Goal: Task Accomplishment & Management: Use online tool/utility

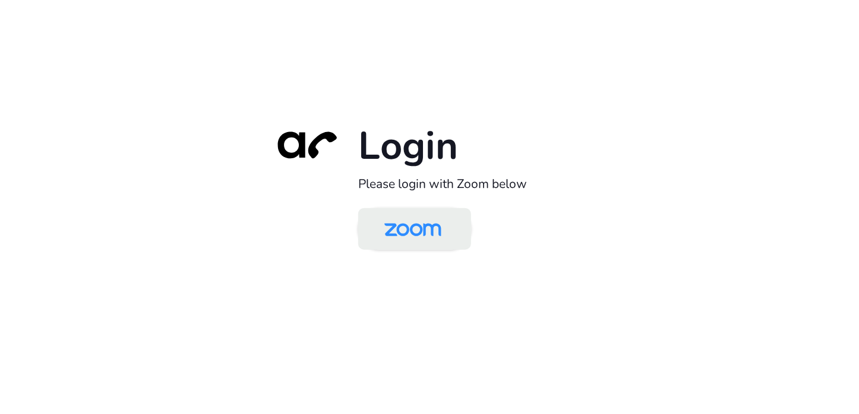
click at [408, 237] on img at bounding box center [413, 229] width 82 height 39
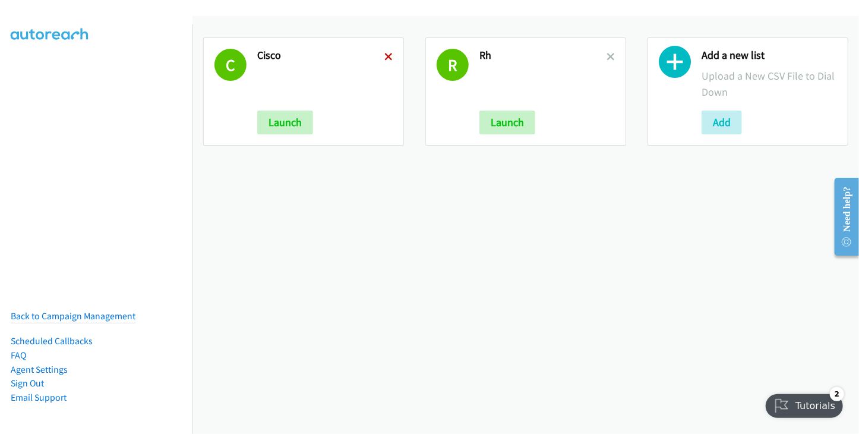
click at [385, 54] on icon at bounding box center [388, 57] width 8 height 8
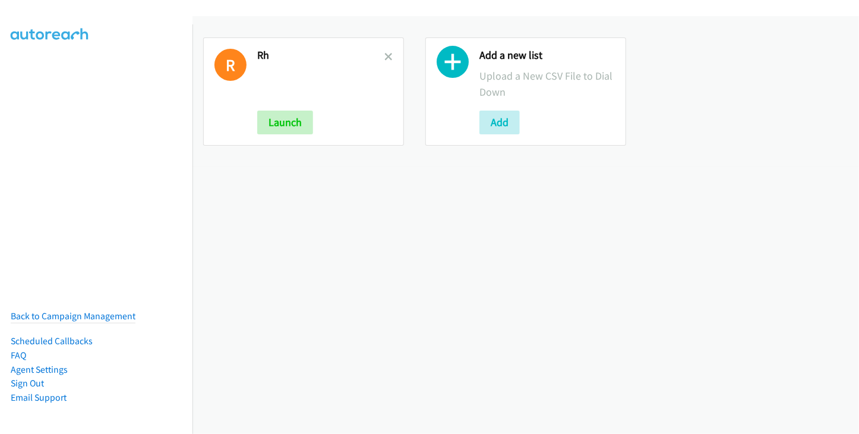
click at [385, 55] on icon at bounding box center [388, 57] width 8 height 8
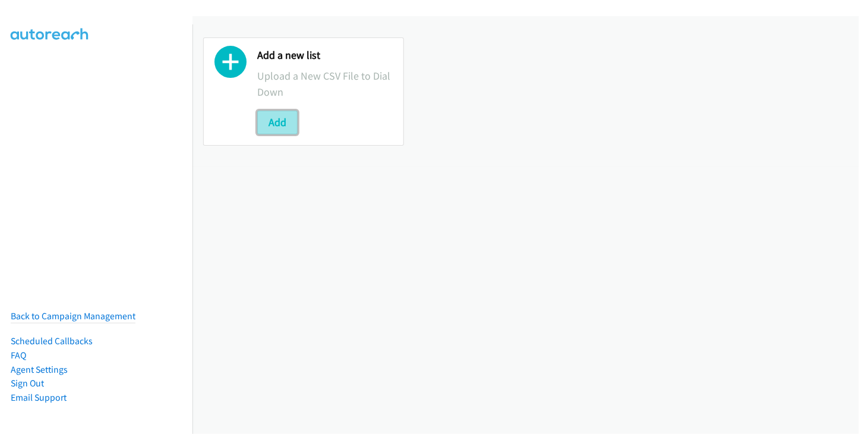
click at [278, 124] on button "Add" at bounding box center [277, 123] width 40 height 24
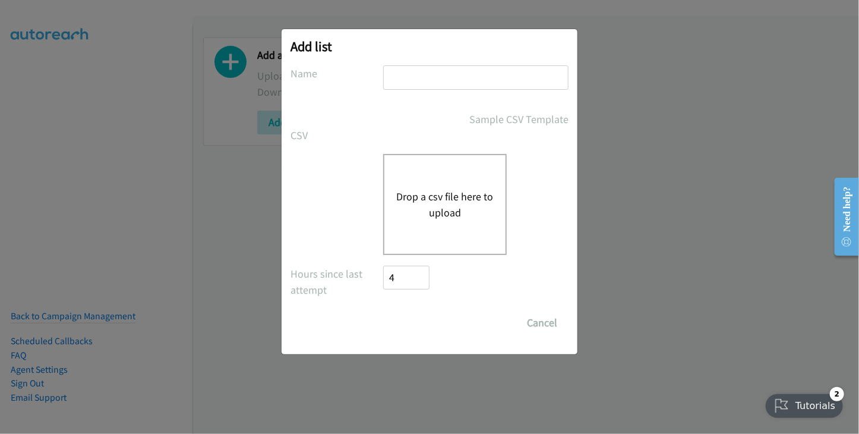
click at [396, 75] on input "text" at bounding box center [475, 77] width 185 height 24
type input "RH"
click at [434, 207] on button "Drop a csv file here to upload" at bounding box center [444, 204] width 97 height 32
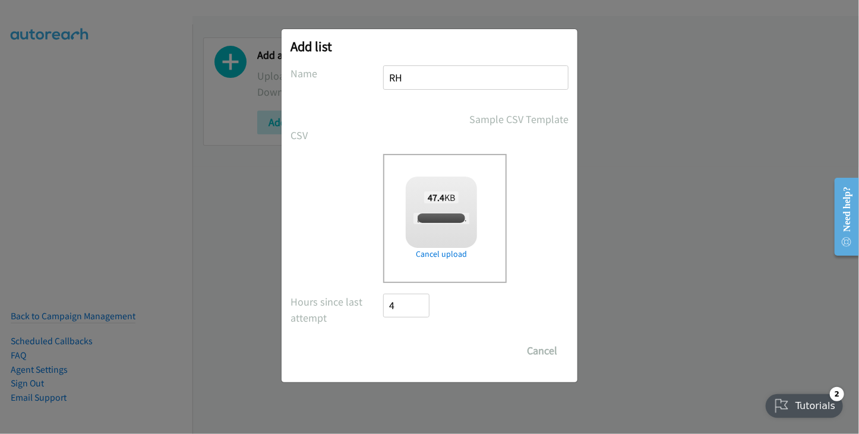
checkbox input "true"
click at [428, 352] on input "Save List" at bounding box center [414, 351] width 62 height 24
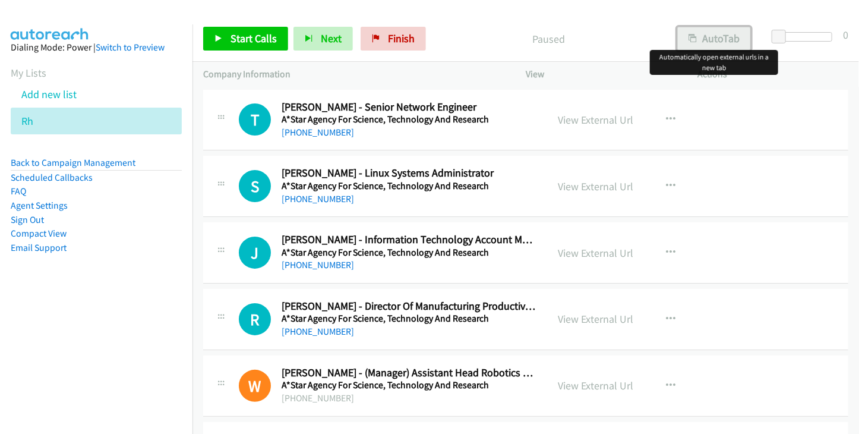
click at [716, 44] on button "AutoTab" at bounding box center [714, 39] width 74 height 24
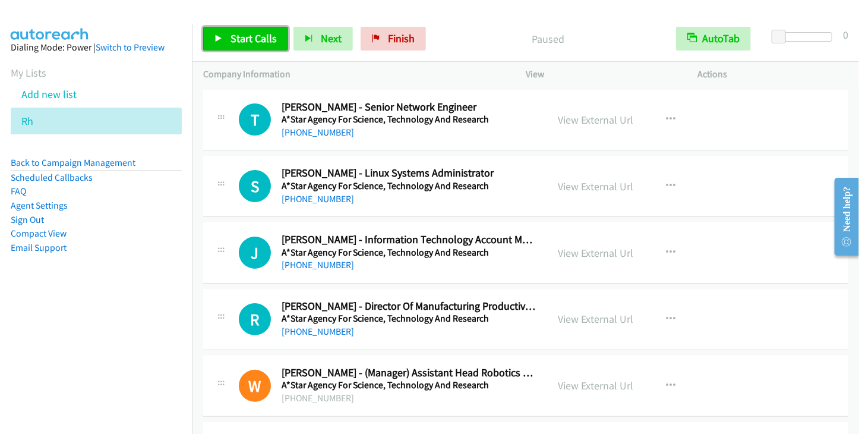
click at [245, 39] on span "Start Calls" at bounding box center [254, 38] width 46 height 14
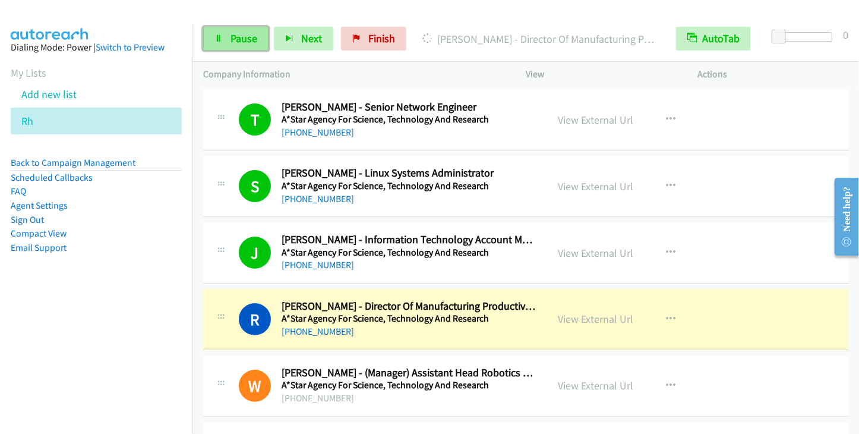
click at [260, 40] on link "Pause" at bounding box center [235, 39] width 65 height 24
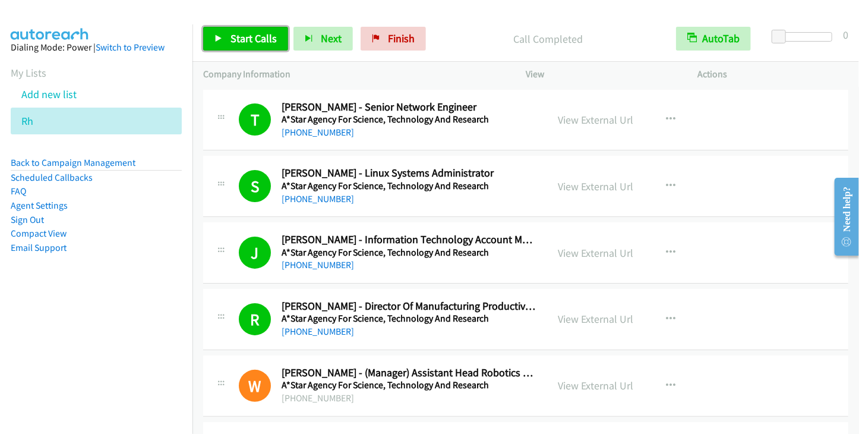
click at [260, 38] on span "Start Calls" at bounding box center [254, 38] width 46 height 14
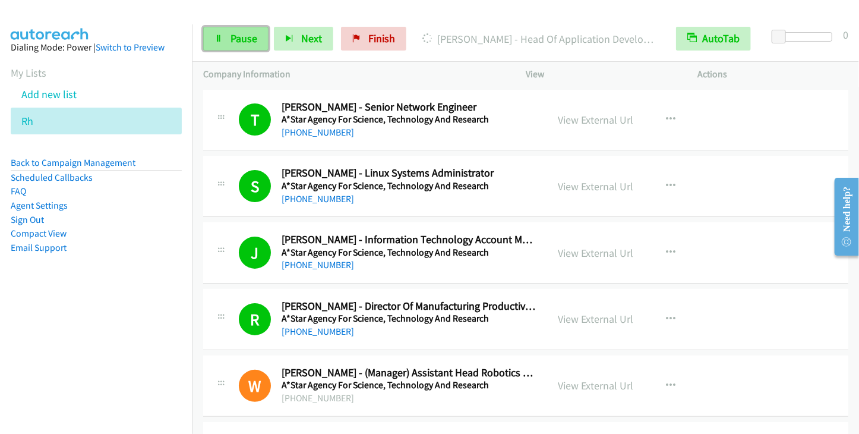
click at [253, 49] on link "Pause" at bounding box center [235, 39] width 65 height 24
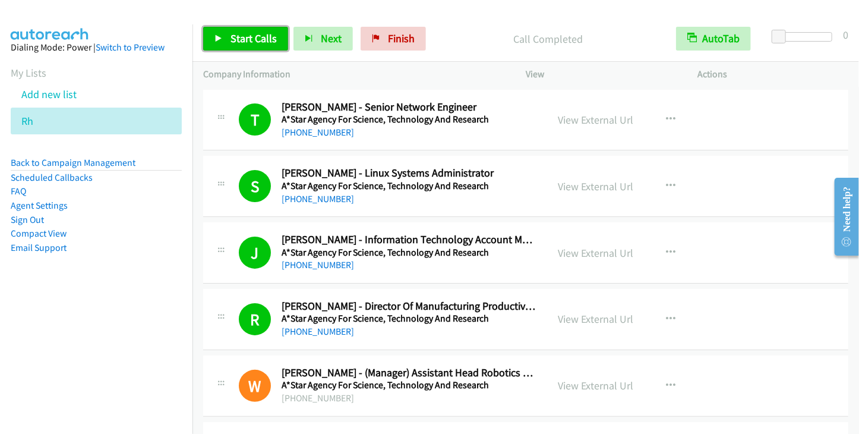
click at [261, 41] on span "Start Calls" at bounding box center [254, 38] width 46 height 14
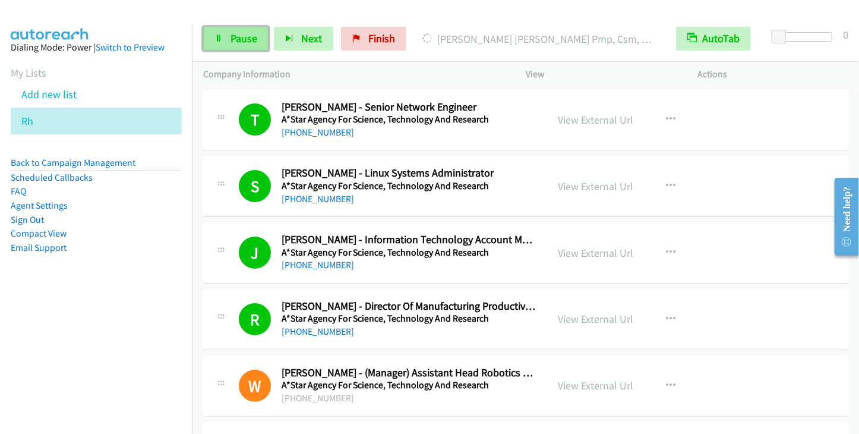
click at [238, 46] on link "Pause" at bounding box center [235, 39] width 65 height 24
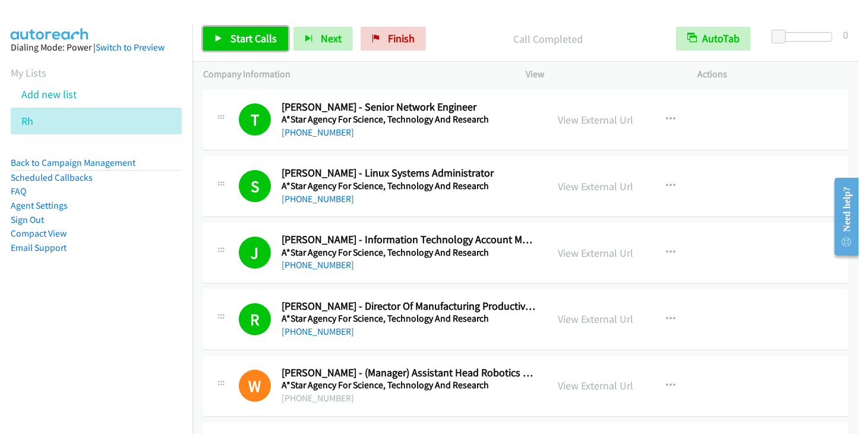
click at [259, 42] on span "Start Calls" at bounding box center [254, 38] width 46 height 14
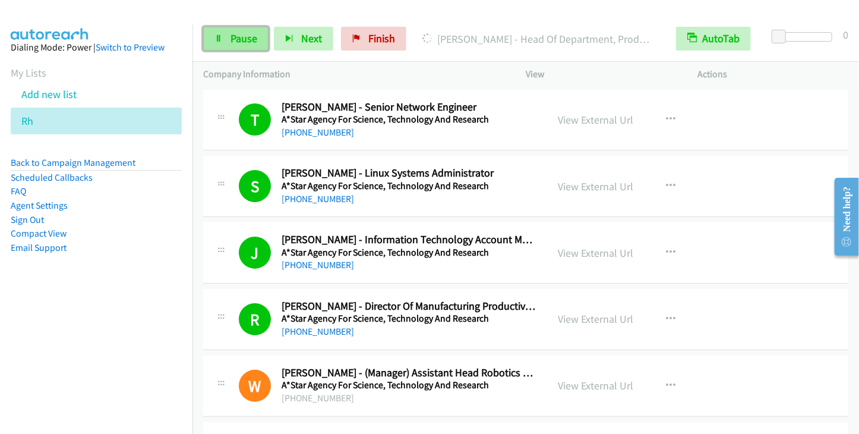
click at [250, 36] on span "Pause" at bounding box center [244, 38] width 27 height 14
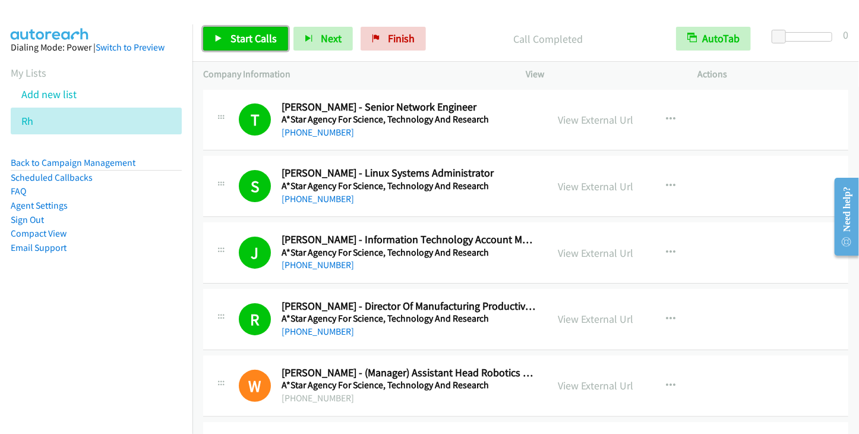
click at [261, 39] on span "Start Calls" at bounding box center [254, 38] width 46 height 14
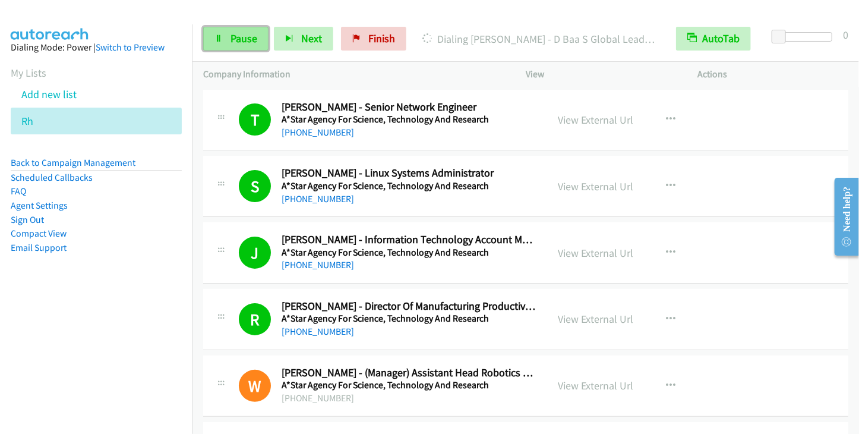
click at [231, 43] on span "Pause" at bounding box center [244, 38] width 27 height 14
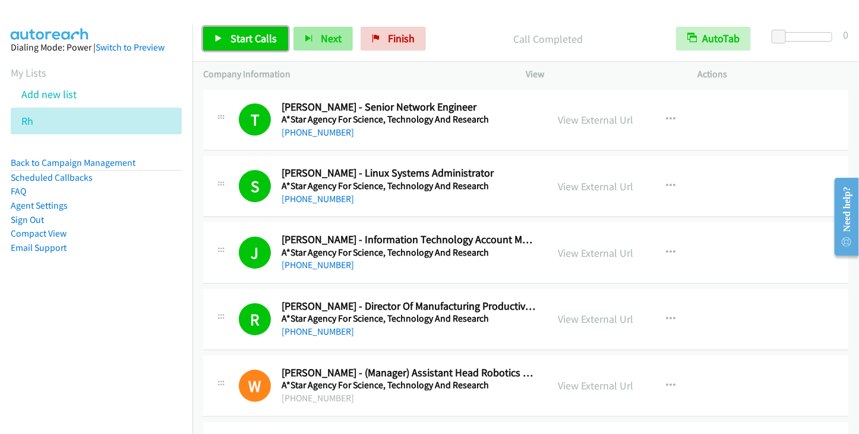
drag, startPoint x: 258, startPoint y: 43, endPoint x: 329, endPoint y: 37, distance: 71.0
click at [258, 42] on span "Start Calls" at bounding box center [254, 38] width 46 height 14
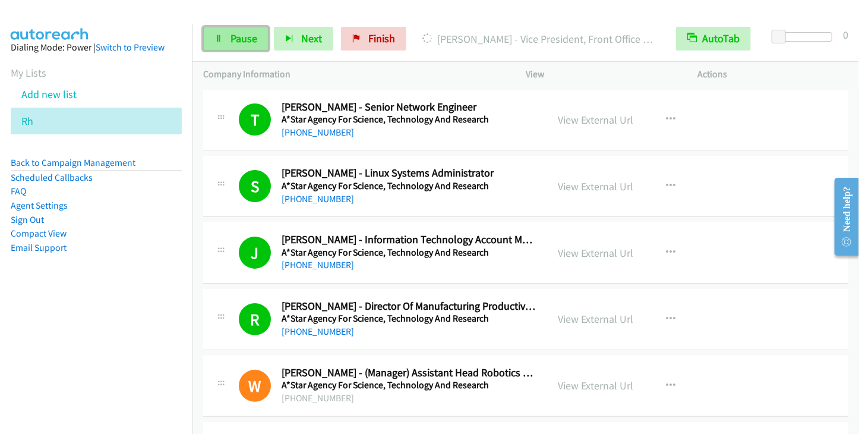
click at [244, 42] on span "Pause" at bounding box center [244, 38] width 27 height 14
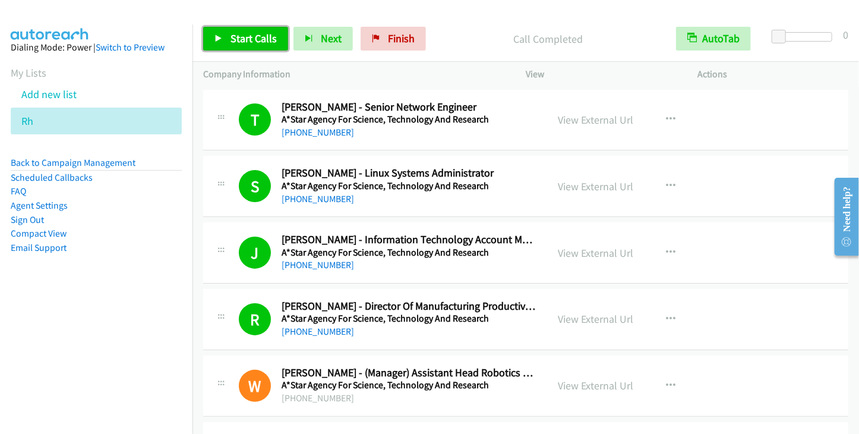
click at [260, 33] on span "Start Calls" at bounding box center [254, 38] width 46 height 14
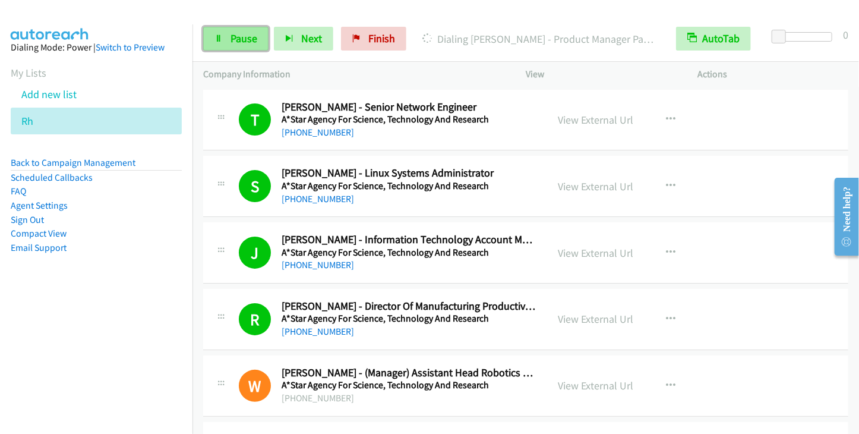
click at [251, 46] on link "Pause" at bounding box center [235, 39] width 65 height 24
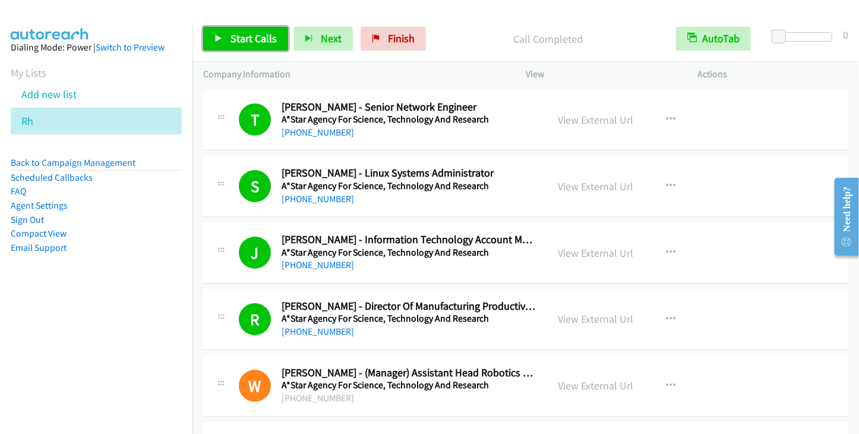
click at [256, 37] on span "Start Calls" at bounding box center [254, 38] width 46 height 14
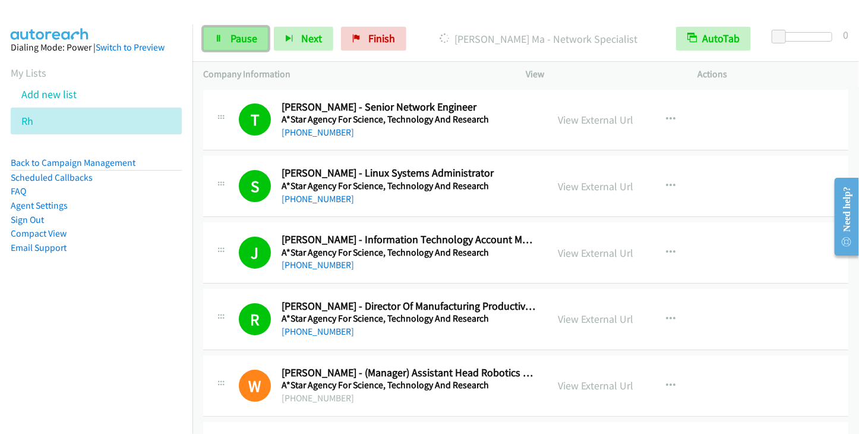
click at [242, 48] on link "Pause" at bounding box center [235, 39] width 65 height 24
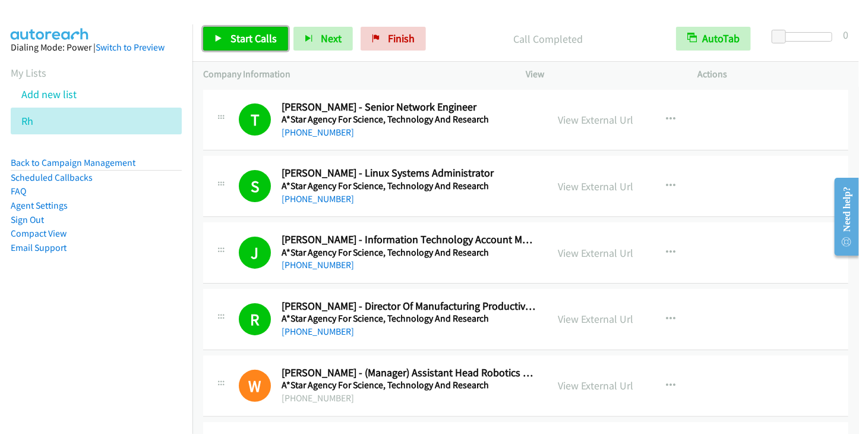
click at [262, 43] on span "Start Calls" at bounding box center [254, 38] width 46 height 14
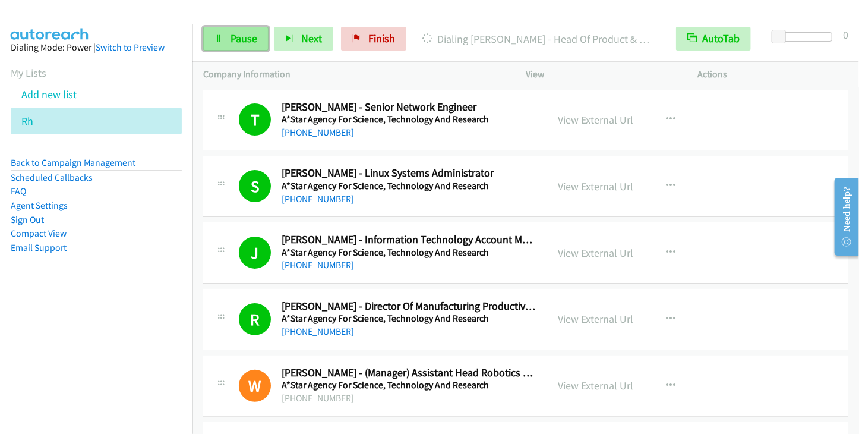
drag, startPoint x: 238, startPoint y: 43, endPoint x: 245, endPoint y: 42, distance: 7.2
click at [238, 43] on span "Pause" at bounding box center [244, 38] width 27 height 14
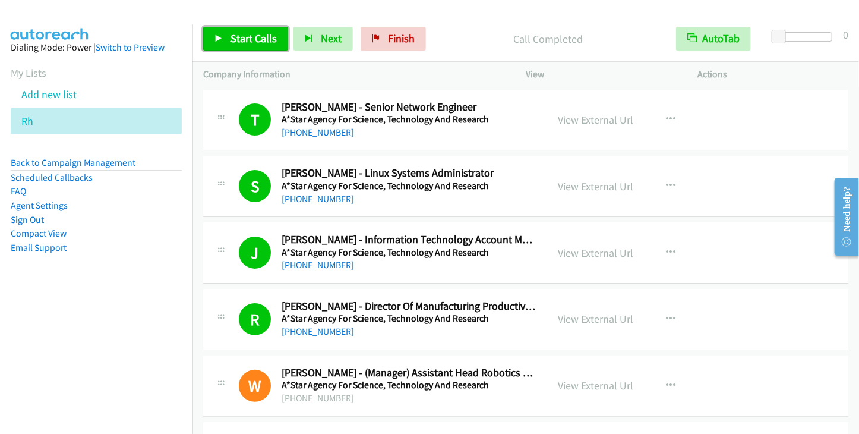
click at [256, 44] on span "Start Calls" at bounding box center [254, 38] width 46 height 14
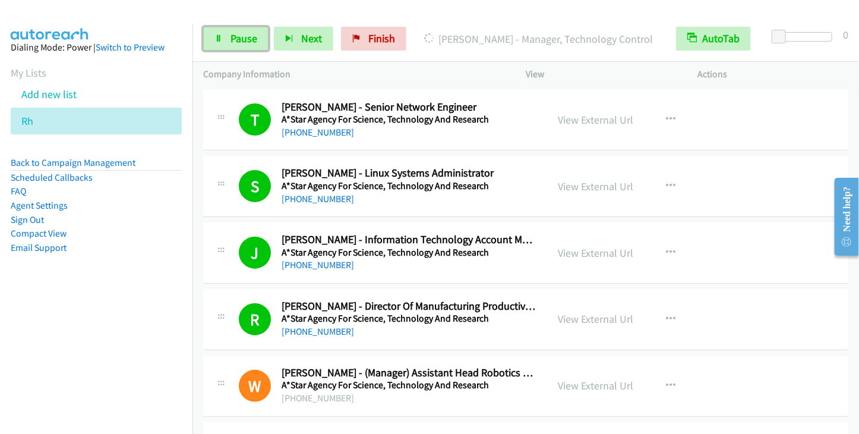
drag, startPoint x: 243, startPoint y: 43, endPoint x: 331, endPoint y: 12, distance: 93.2
click at [243, 43] on span "Pause" at bounding box center [244, 38] width 27 height 14
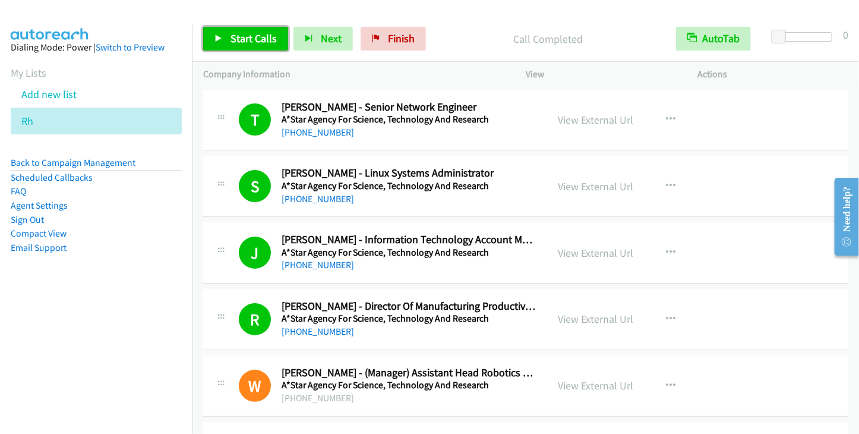
click at [260, 37] on span "Start Calls" at bounding box center [254, 38] width 46 height 14
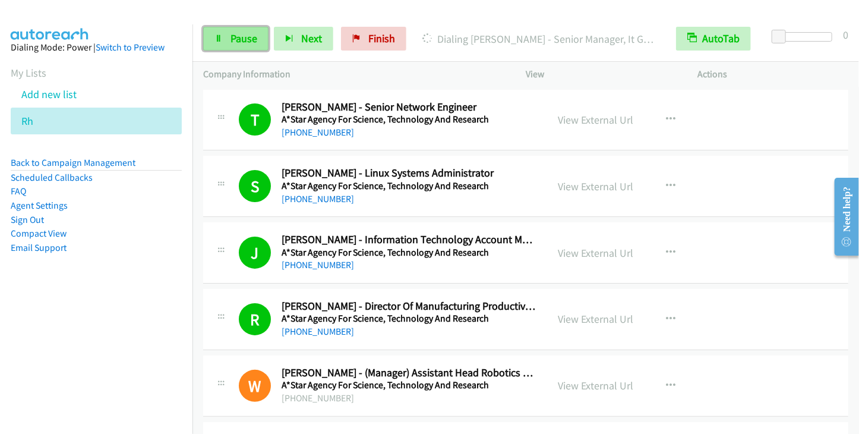
click at [249, 42] on span "Pause" at bounding box center [244, 38] width 27 height 14
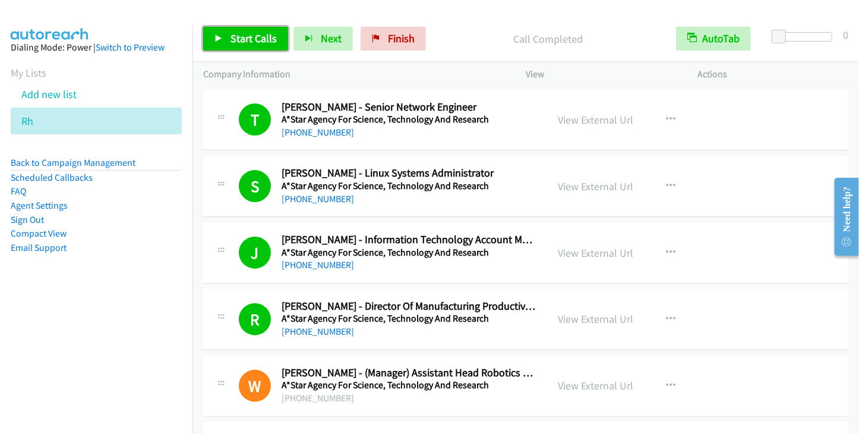
click at [267, 43] on span "Start Calls" at bounding box center [254, 38] width 46 height 14
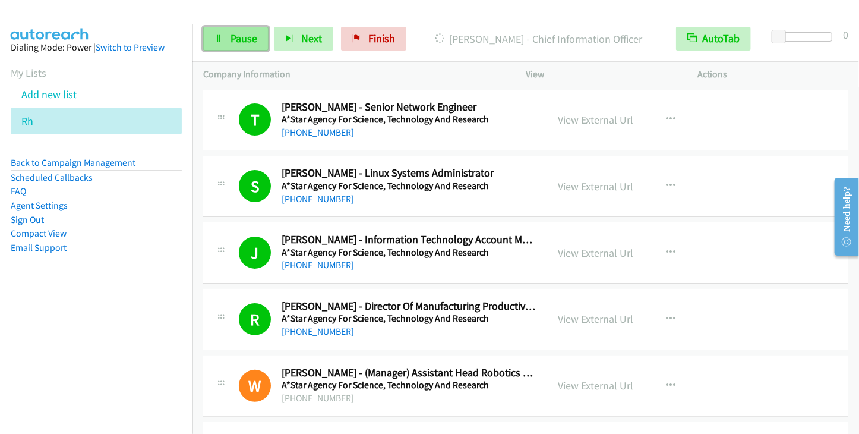
drag, startPoint x: 245, startPoint y: 45, endPoint x: 251, endPoint y: 45, distance: 6.0
click at [245, 45] on link "Pause" at bounding box center [235, 39] width 65 height 24
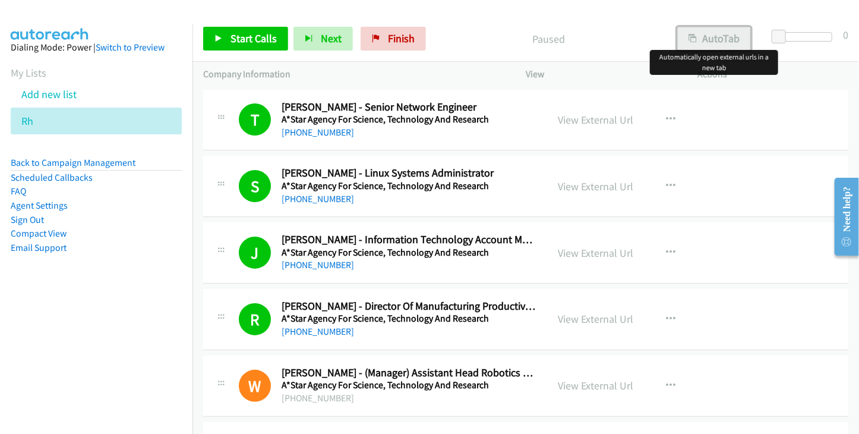
click at [706, 41] on button "AutoTab" at bounding box center [714, 39] width 74 height 24
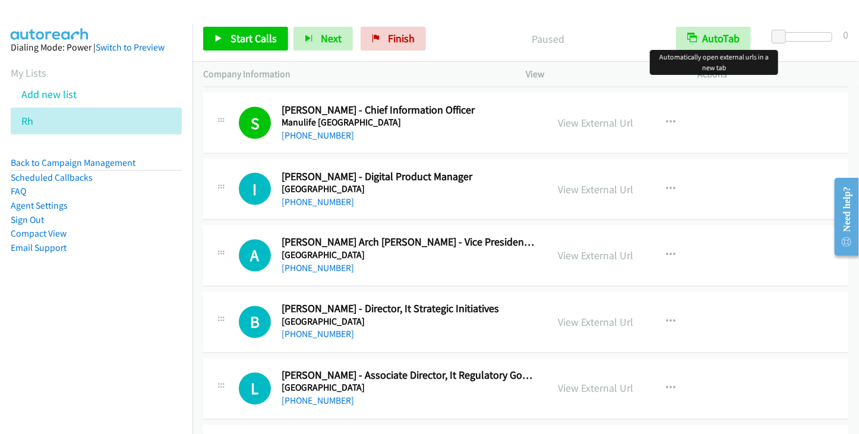
scroll to position [5111, 0]
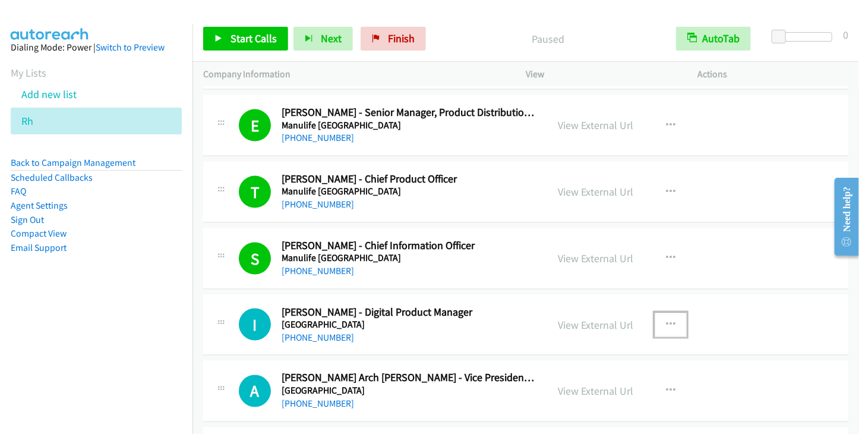
click at [671, 314] on button "button" at bounding box center [671, 325] width 32 height 24
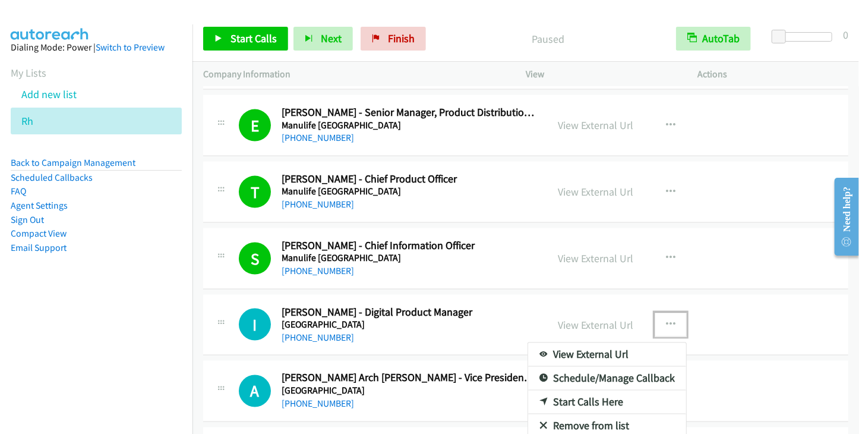
click at [540, 399] on icon at bounding box center [544, 403] width 8 height 8
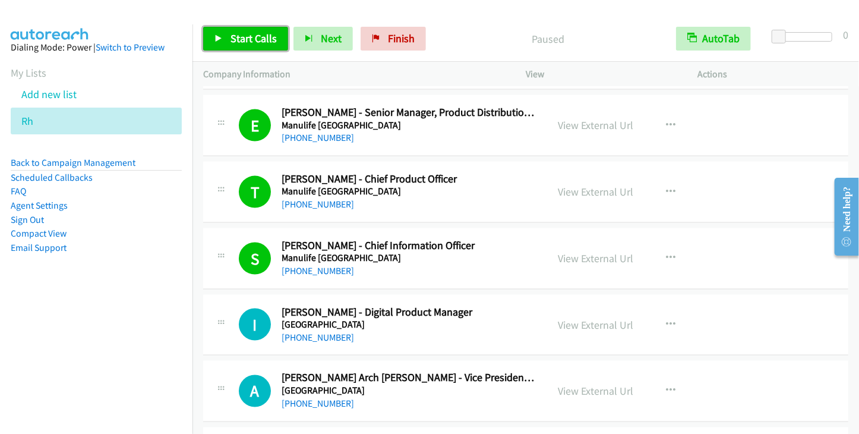
click at [247, 45] on span "Start Calls" at bounding box center [254, 38] width 46 height 14
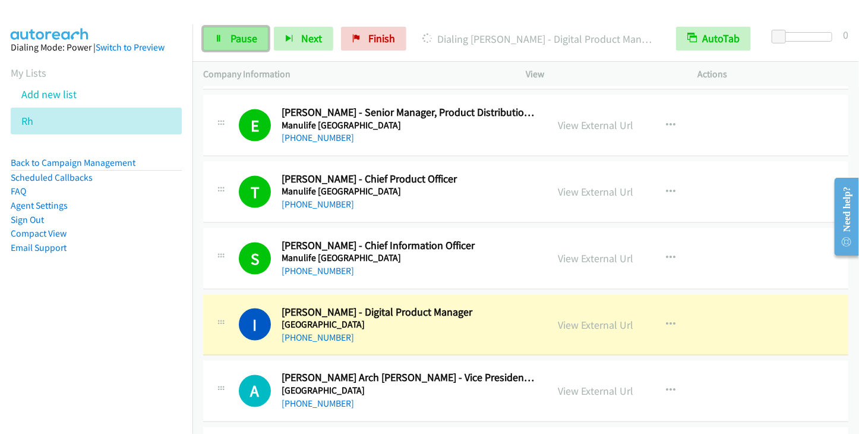
click at [246, 48] on link "Pause" at bounding box center [235, 39] width 65 height 24
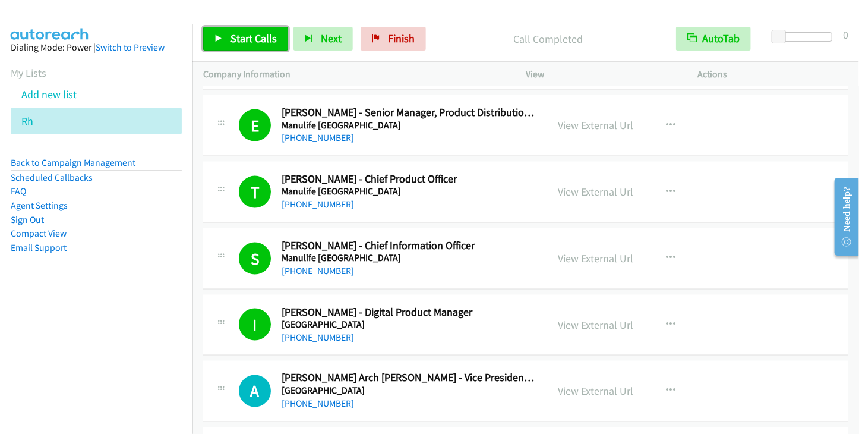
click at [223, 44] on link "Start Calls" at bounding box center [245, 39] width 85 height 24
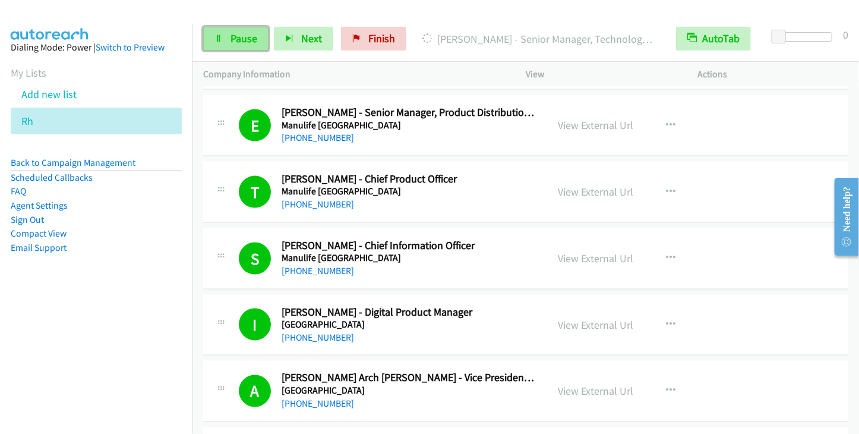
click at [238, 39] on span "Pause" at bounding box center [244, 38] width 27 height 14
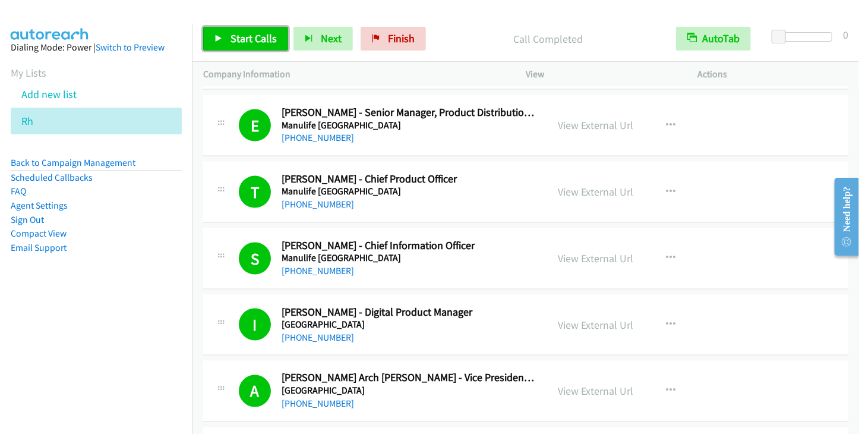
click at [264, 41] on span "Start Calls" at bounding box center [254, 38] width 46 height 14
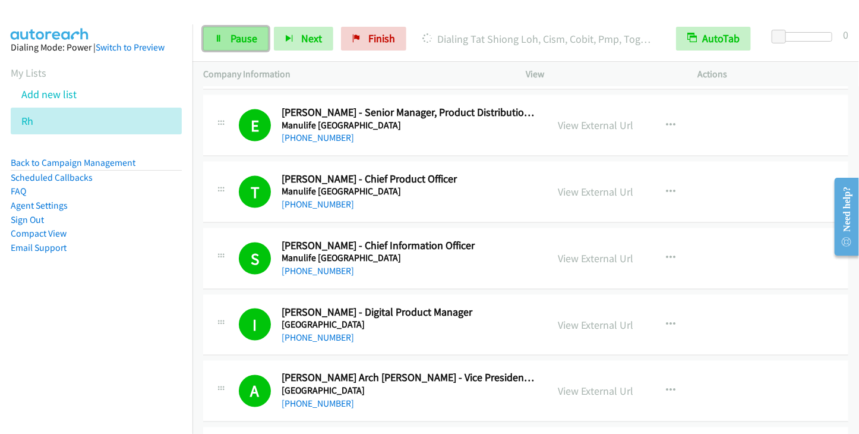
drag, startPoint x: 254, startPoint y: 39, endPoint x: 263, endPoint y: 36, distance: 8.8
click at [255, 39] on span "Pause" at bounding box center [244, 38] width 27 height 14
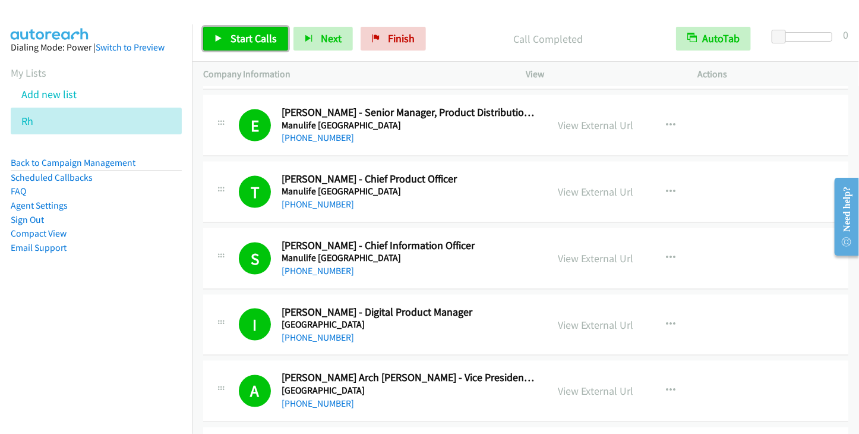
click at [253, 39] on span "Start Calls" at bounding box center [254, 38] width 46 height 14
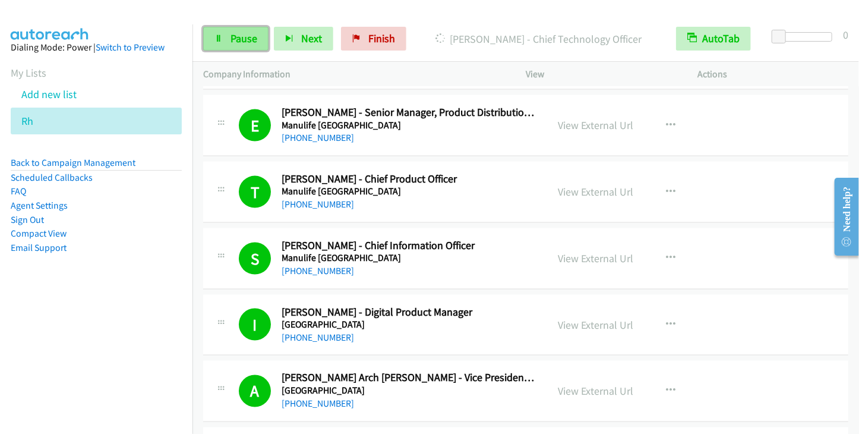
click at [231, 36] on span "Pause" at bounding box center [244, 38] width 27 height 14
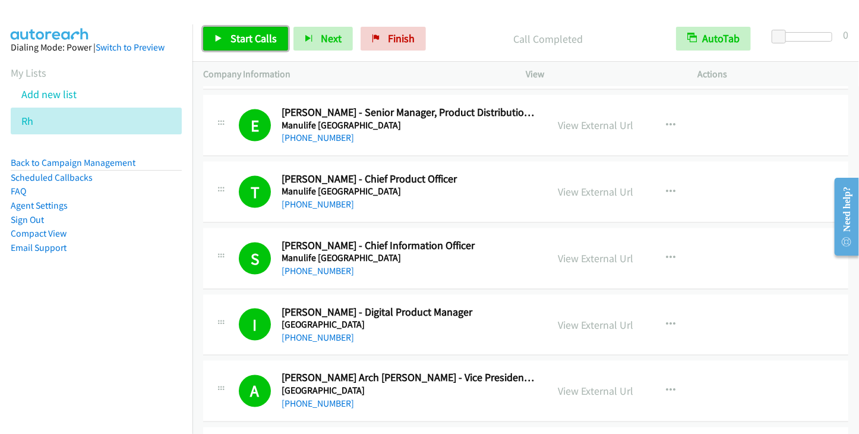
click at [267, 40] on span "Start Calls" at bounding box center [254, 38] width 46 height 14
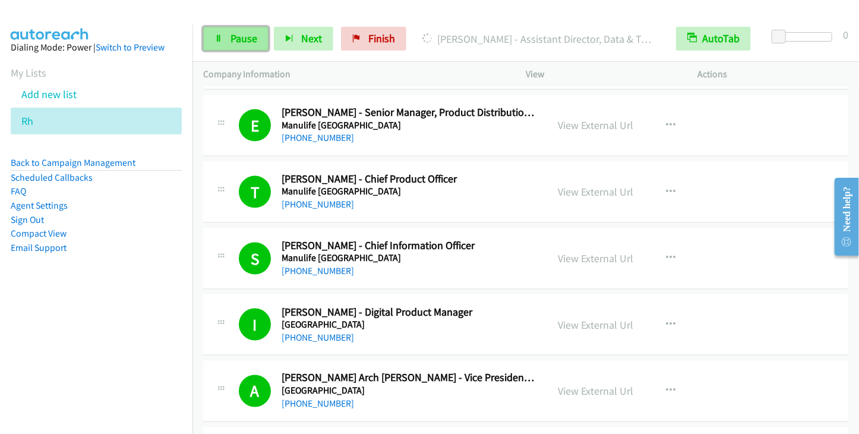
click at [239, 39] on span "Pause" at bounding box center [244, 38] width 27 height 14
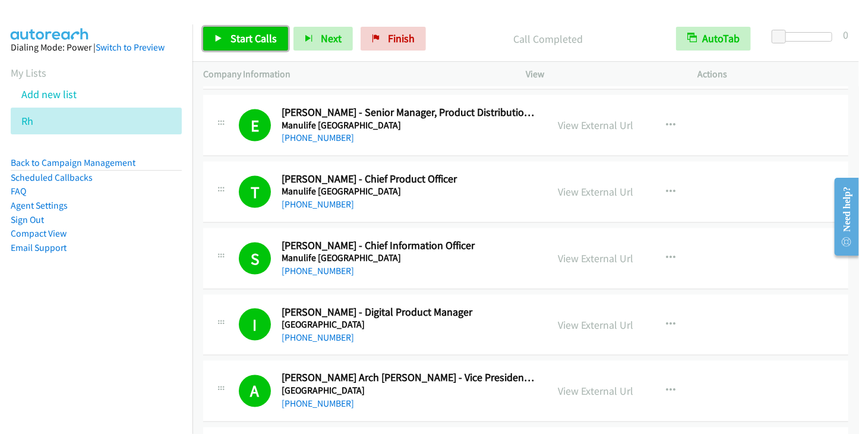
click at [249, 32] on span "Start Calls" at bounding box center [254, 38] width 46 height 14
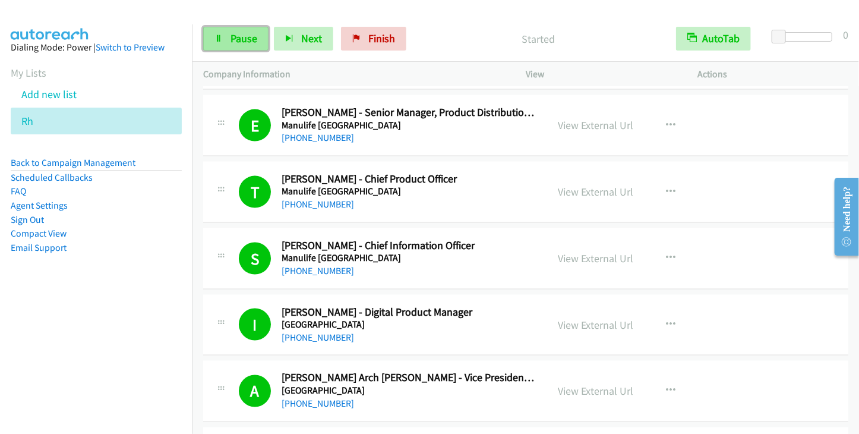
click at [251, 31] on span "Pause" at bounding box center [244, 38] width 27 height 14
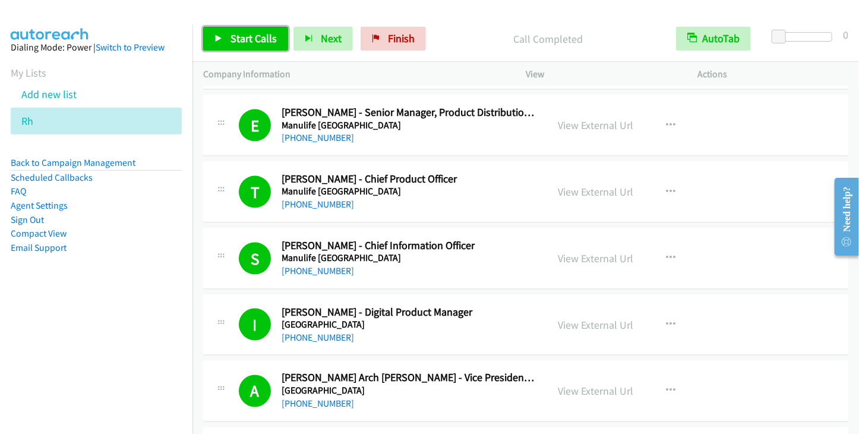
click at [258, 37] on span "Start Calls" at bounding box center [254, 38] width 46 height 14
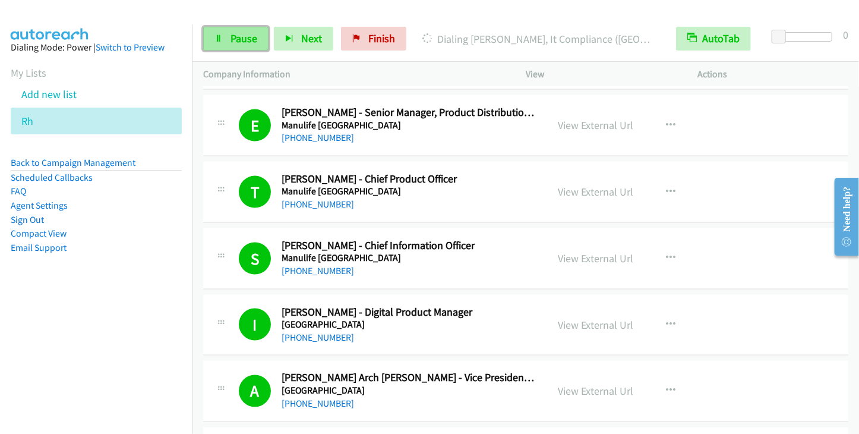
click at [247, 42] on span "Pause" at bounding box center [244, 38] width 27 height 14
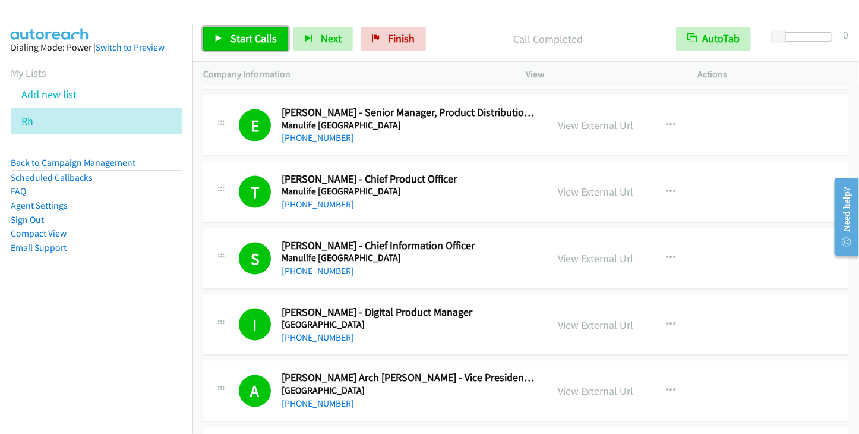
click at [248, 39] on span "Start Calls" at bounding box center [254, 38] width 46 height 14
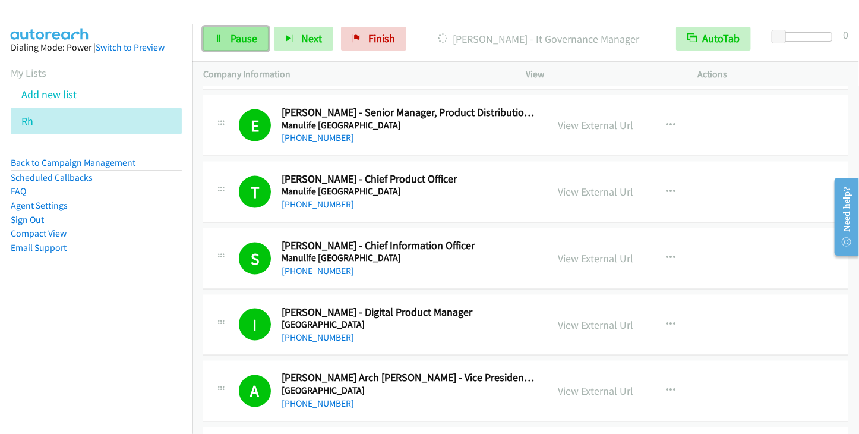
click at [227, 32] on link "Pause" at bounding box center [235, 39] width 65 height 24
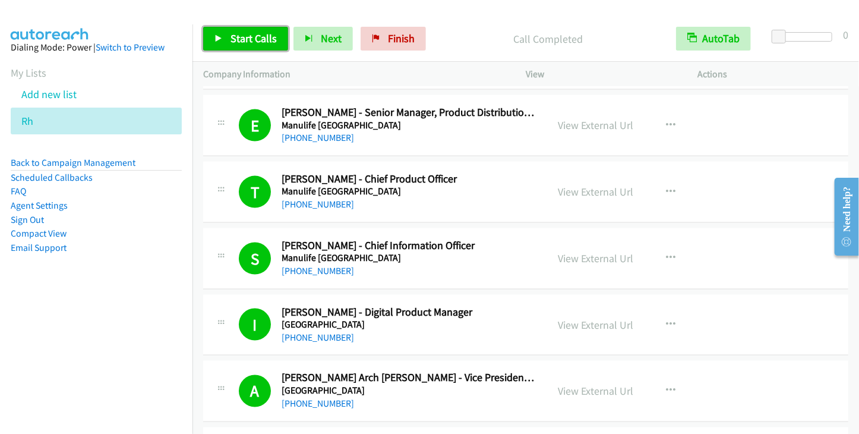
click at [228, 33] on link "Start Calls" at bounding box center [245, 39] width 85 height 24
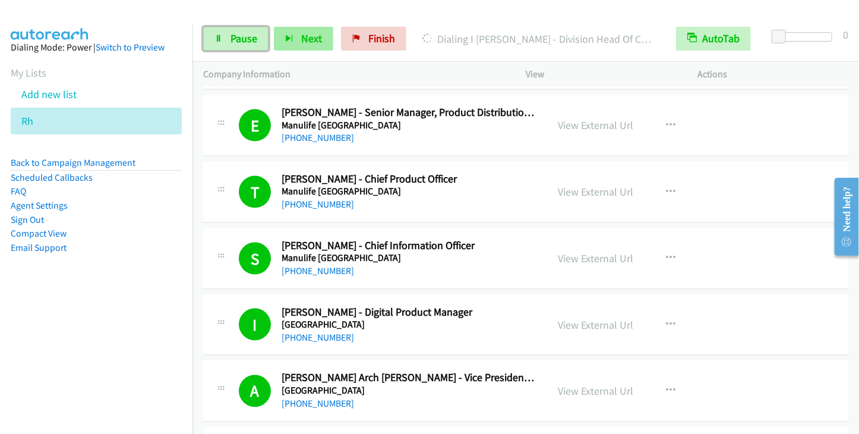
drag, startPoint x: 233, startPoint y: 45, endPoint x: 295, endPoint y: 29, distance: 63.9
click at [234, 45] on link "Pause" at bounding box center [235, 39] width 65 height 24
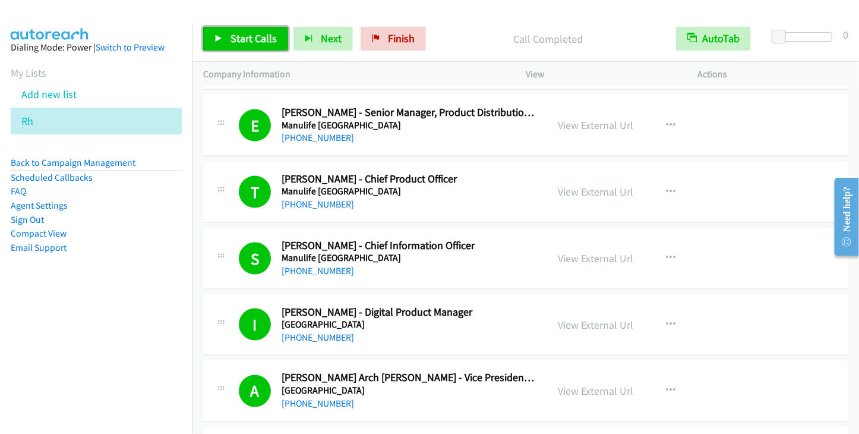
click at [247, 43] on span "Start Calls" at bounding box center [254, 38] width 46 height 14
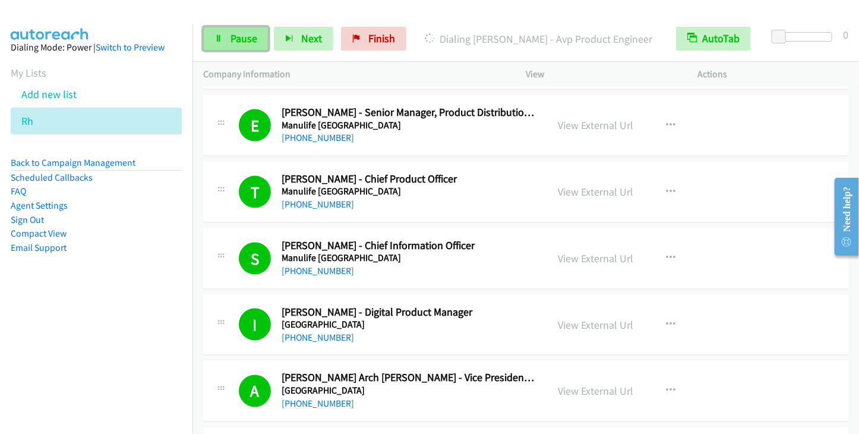
click at [237, 41] on span "Pause" at bounding box center [244, 38] width 27 height 14
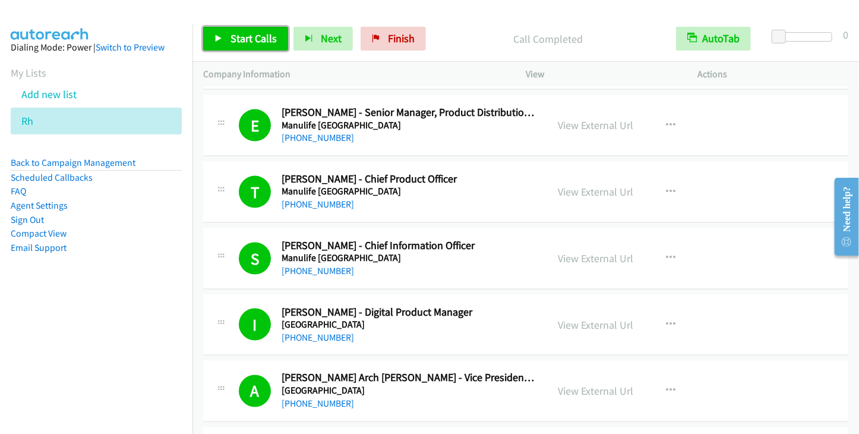
click at [259, 40] on span "Start Calls" at bounding box center [254, 38] width 46 height 14
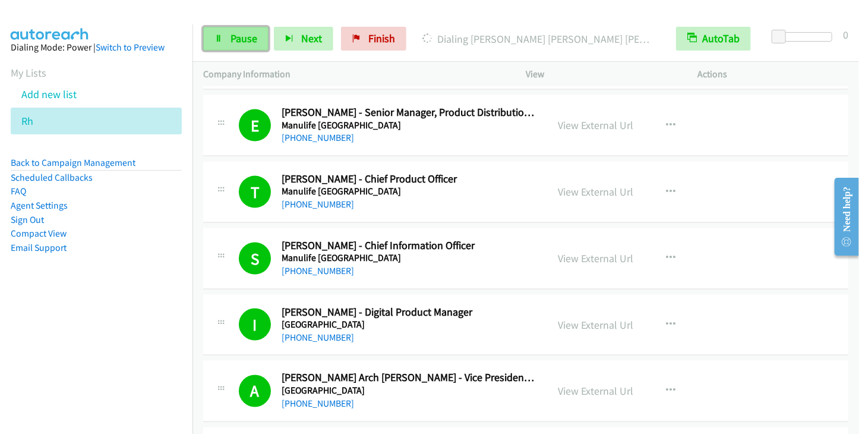
click at [245, 32] on span "Pause" at bounding box center [244, 38] width 27 height 14
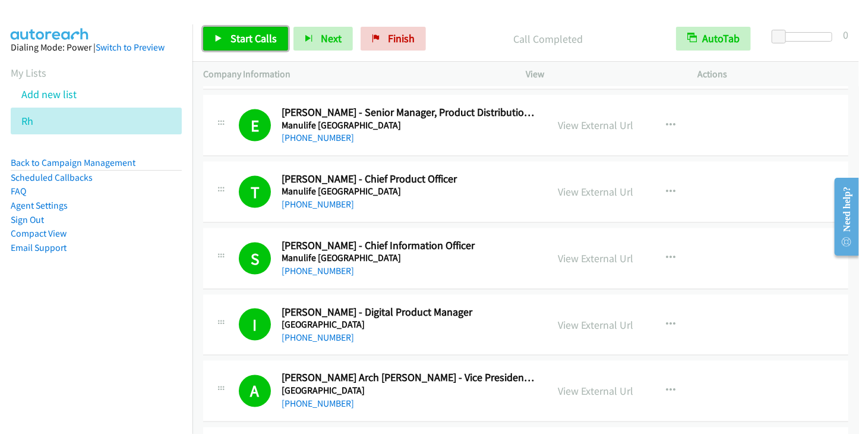
click at [251, 39] on span "Start Calls" at bounding box center [254, 38] width 46 height 14
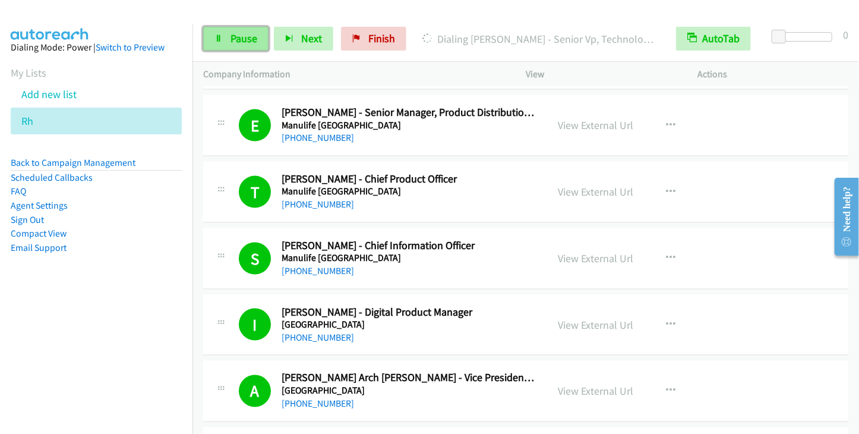
click at [254, 30] on link "Pause" at bounding box center [235, 39] width 65 height 24
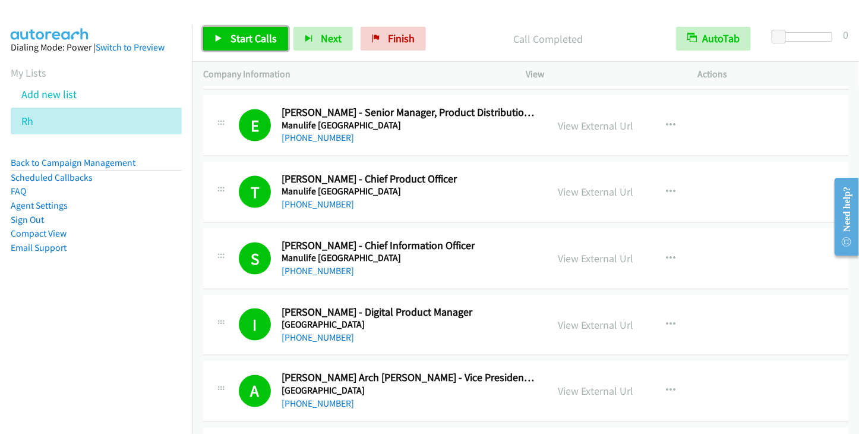
click at [218, 37] on icon at bounding box center [219, 39] width 8 height 8
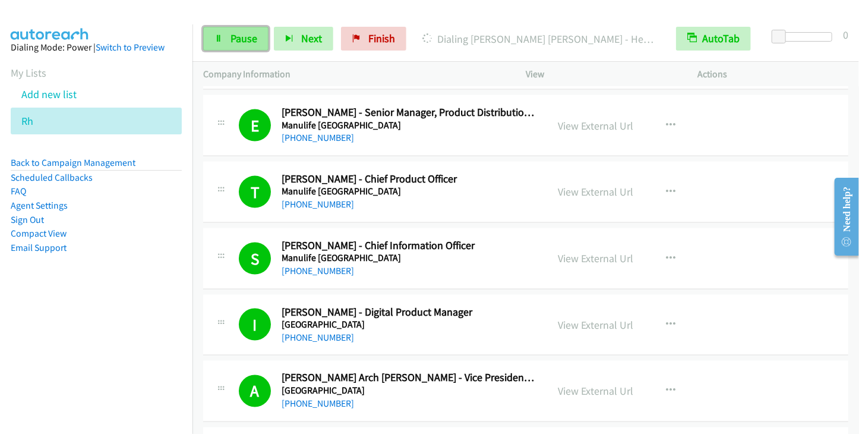
drag, startPoint x: 242, startPoint y: 40, endPoint x: 257, endPoint y: 36, distance: 14.7
click at [242, 40] on span "Pause" at bounding box center [244, 38] width 27 height 14
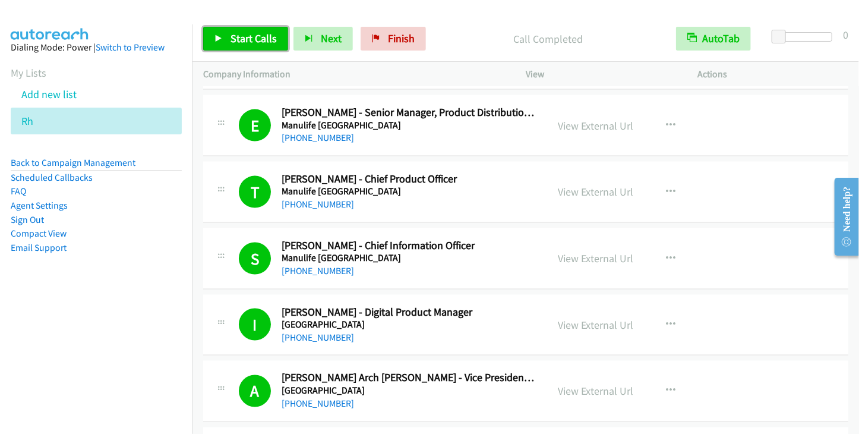
click at [208, 35] on link "Start Calls" at bounding box center [245, 39] width 85 height 24
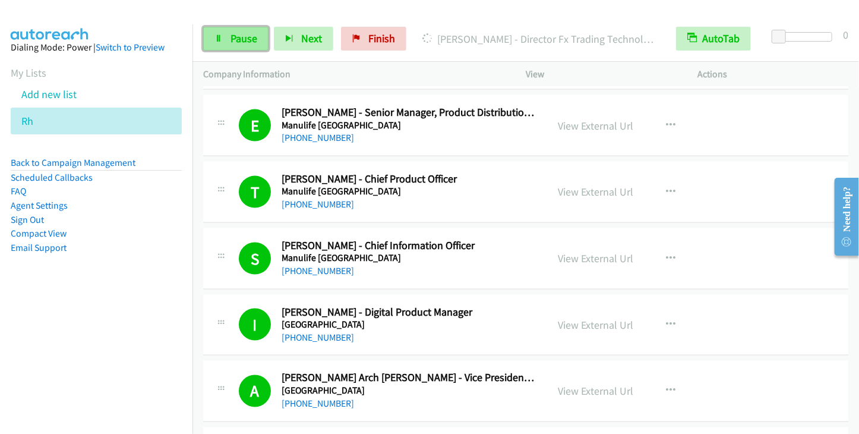
click at [242, 35] on span "Pause" at bounding box center [244, 38] width 27 height 14
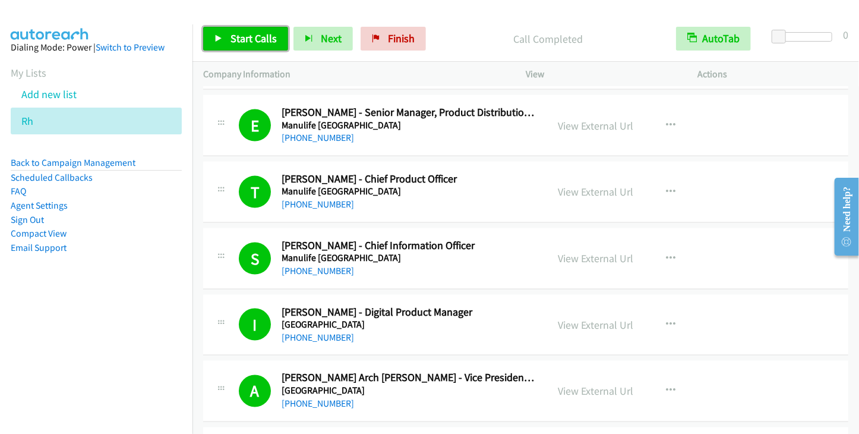
click at [246, 40] on span "Start Calls" at bounding box center [254, 38] width 46 height 14
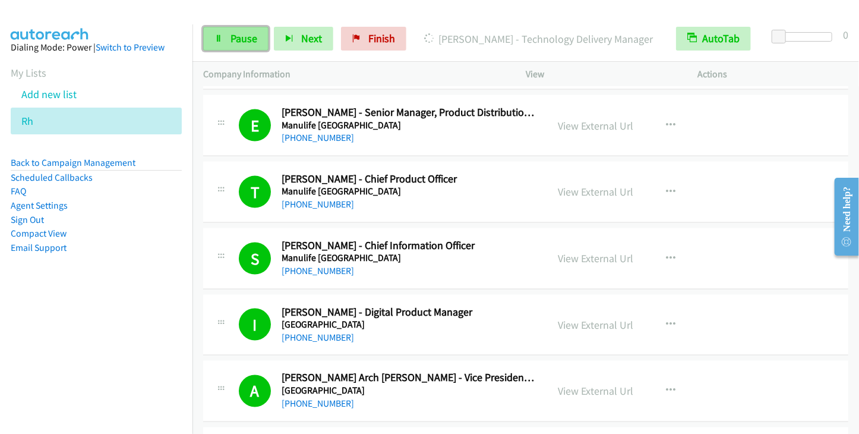
click at [217, 41] on icon at bounding box center [219, 39] width 8 height 8
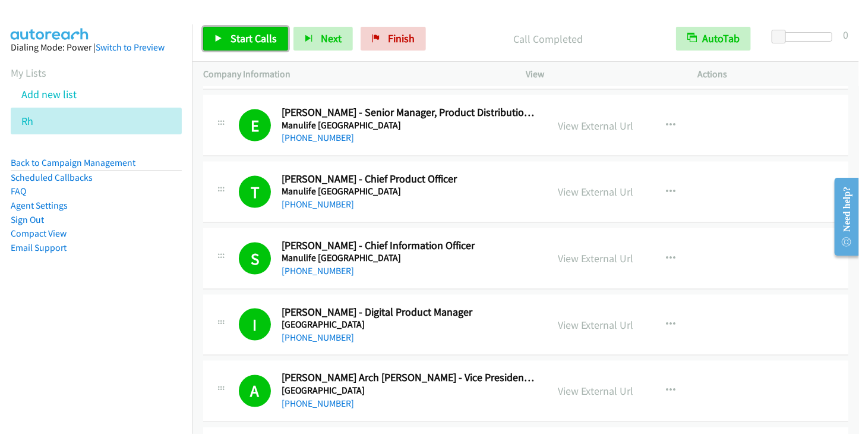
click at [245, 51] on div "Start Calls Pause Next Finish Call Completed AutoTab AutoTab 0" at bounding box center [526, 39] width 667 height 46
click at [250, 40] on span "Start Calls" at bounding box center [254, 38] width 46 height 14
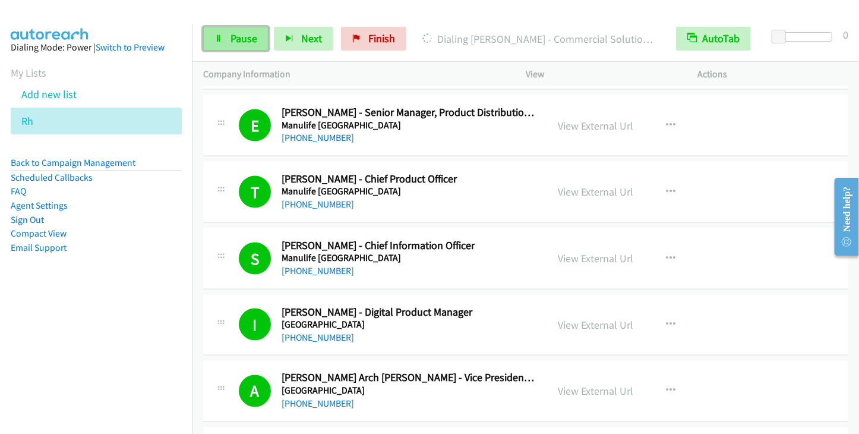
click at [243, 42] on span "Pause" at bounding box center [244, 38] width 27 height 14
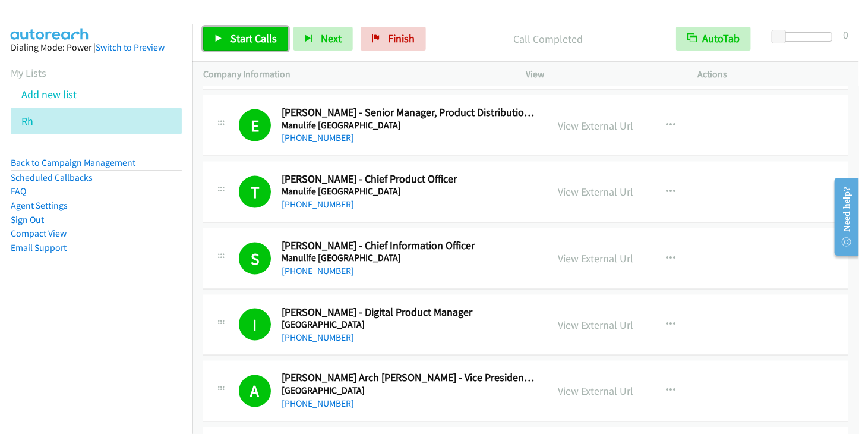
click at [231, 34] on span "Start Calls" at bounding box center [254, 38] width 46 height 14
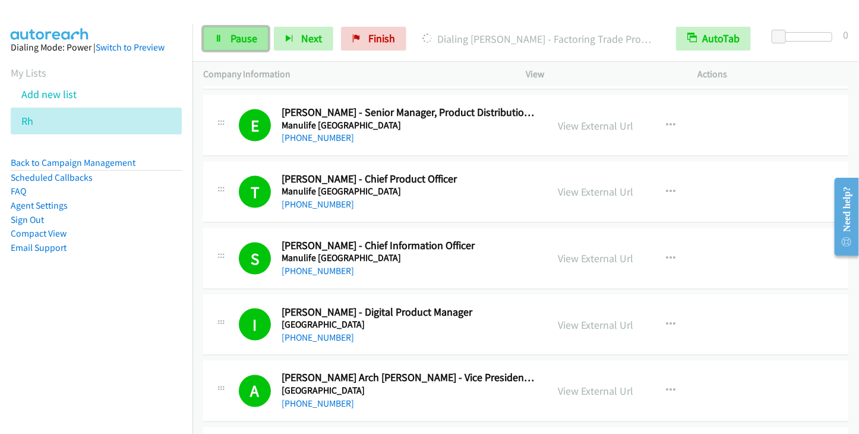
drag, startPoint x: 226, startPoint y: 31, endPoint x: 234, endPoint y: 27, distance: 9.6
click at [226, 31] on link "Pause" at bounding box center [235, 39] width 65 height 24
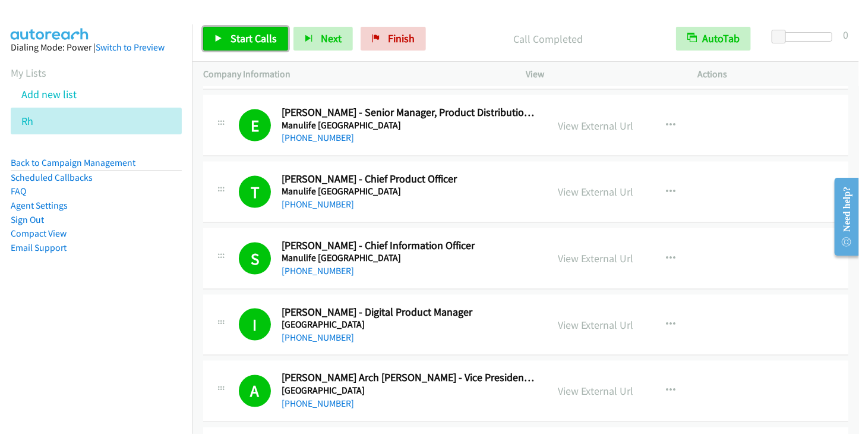
click at [260, 39] on span "Start Calls" at bounding box center [254, 38] width 46 height 14
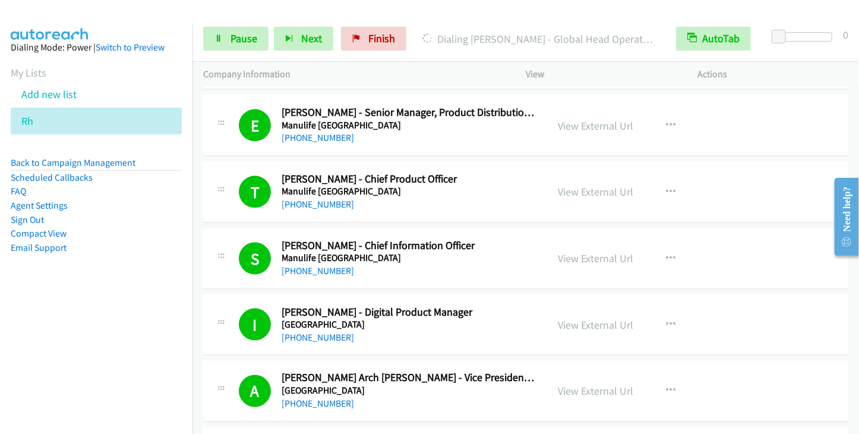
click at [218, 51] on div "Start Calls Pause Next Finish Dialing Sundeep Saraf - Global Head Operational T…" at bounding box center [526, 39] width 667 height 46
click at [240, 39] on span "Pause" at bounding box center [244, 38] width 27 height 14
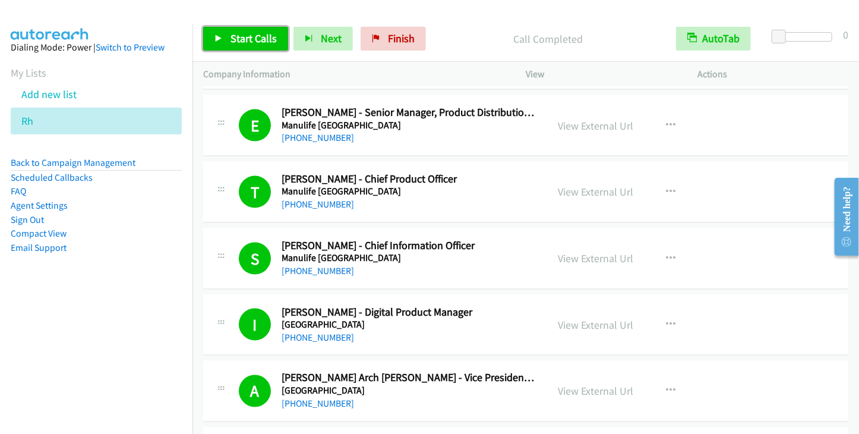
click at [253, 38] on span "Start Calls" at bounding box center [254, 38] width 46 height 14
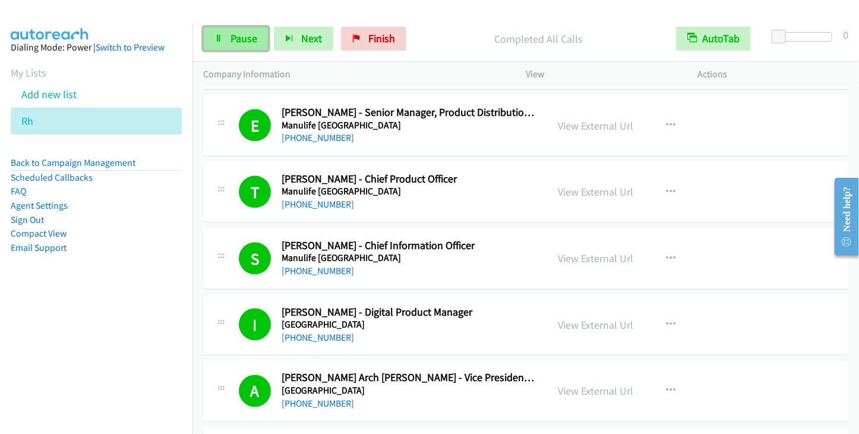
click at [235, 36] on span "Pause" at bounding box center [244, 38] width 27 height 14
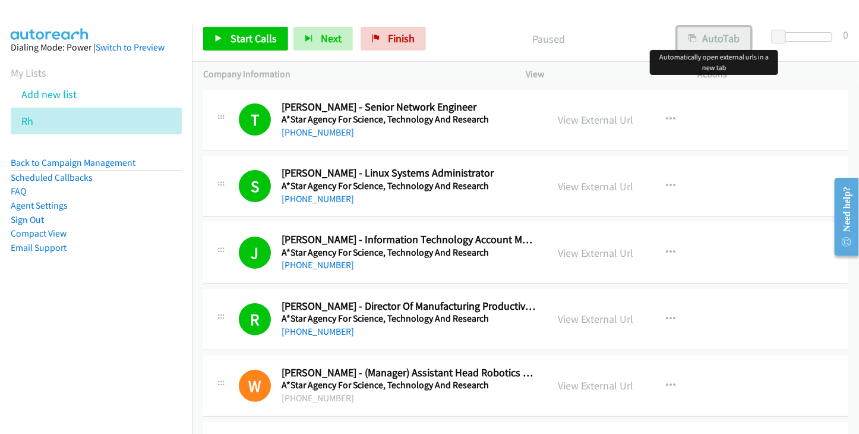
click at [726, 41] on button "AutoTab" at bounding box center [714, 39] width 74 height 24
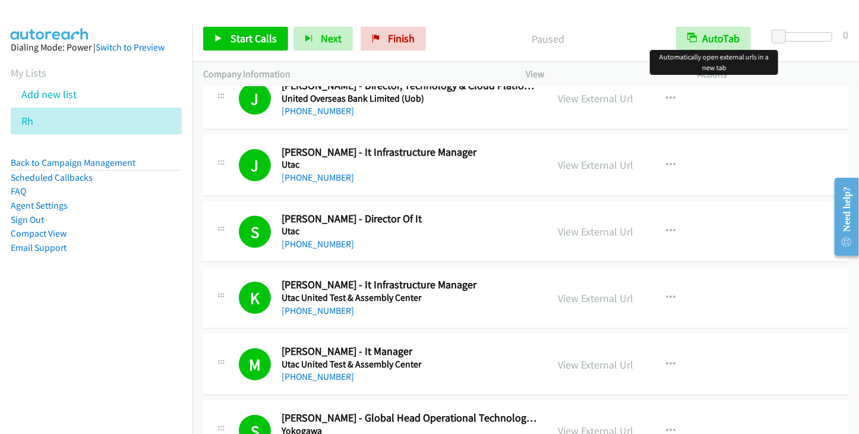
scroll to position [13218, 0]
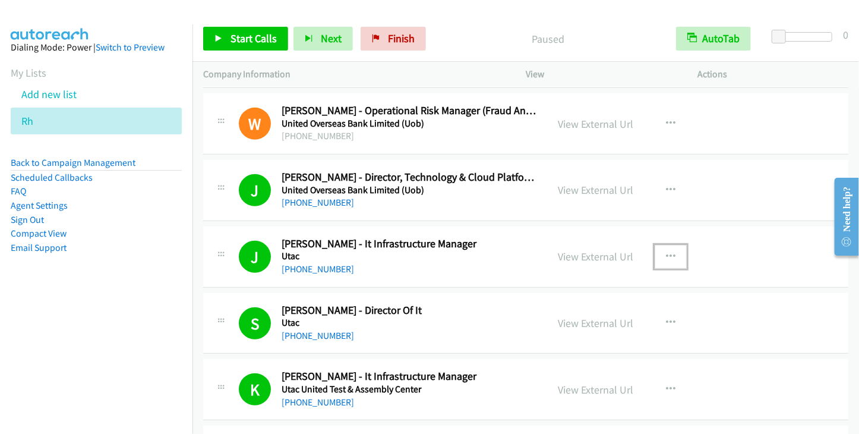
click at [671, 245] on button "button" at bounding box center [671, 257] width 32 height 24
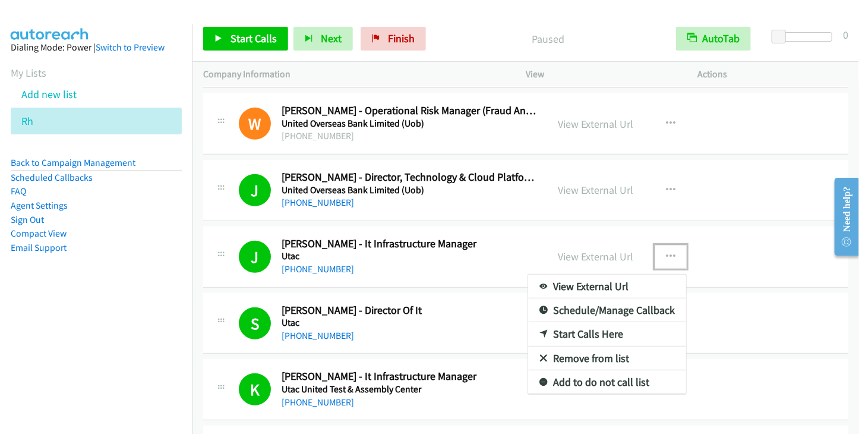
click at [540, 330] on icon at bounding box center [544, 334] width 8 height 8
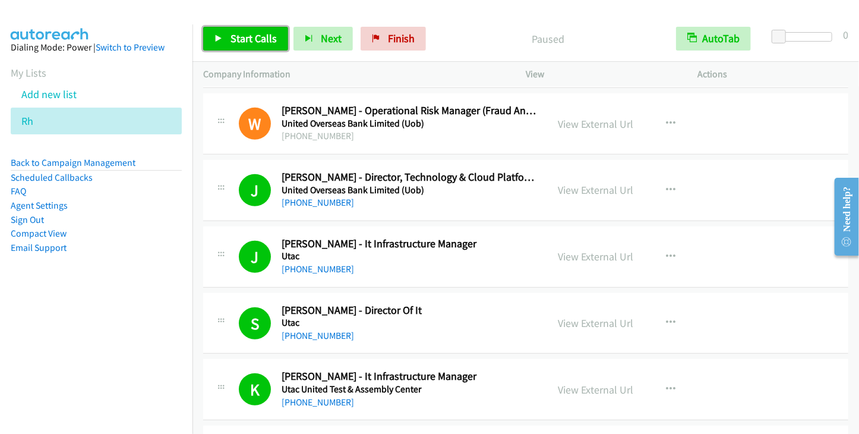
click at [252, 43] on span "Start Calls" at bounding box center [254, 38] width 46 height 14
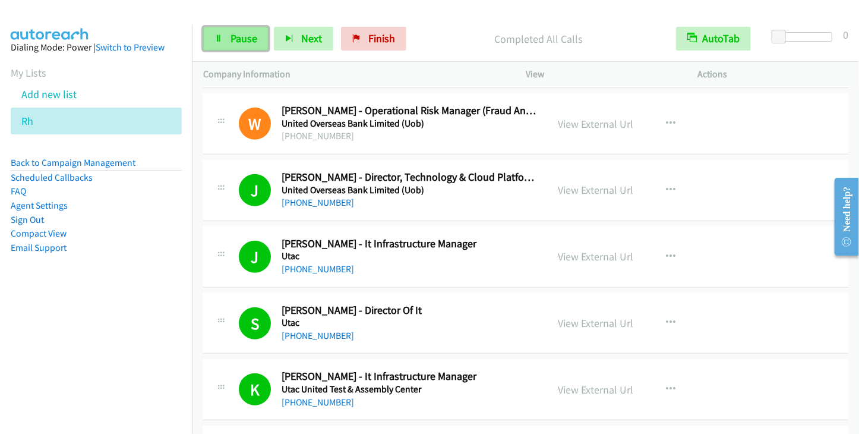
click at [232, 41] on span "Pause" at bounding box center [244, 38] width 27 height 14
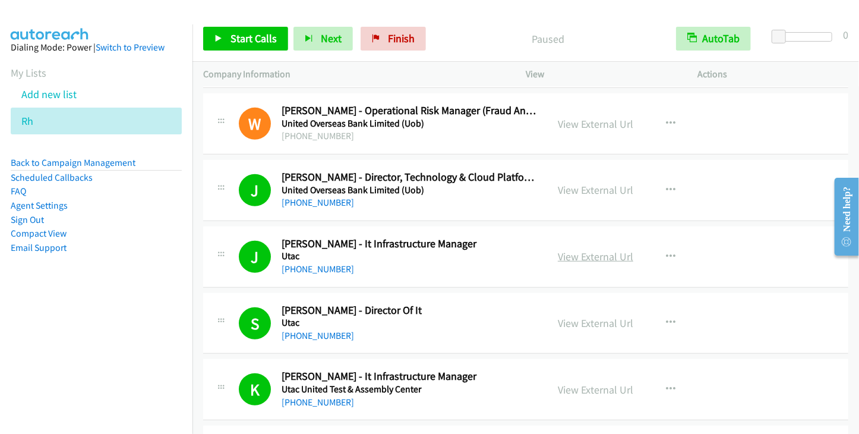
click at [592, 250] on link "View External Url" at bounding box center [595, 257] width 75 height 14
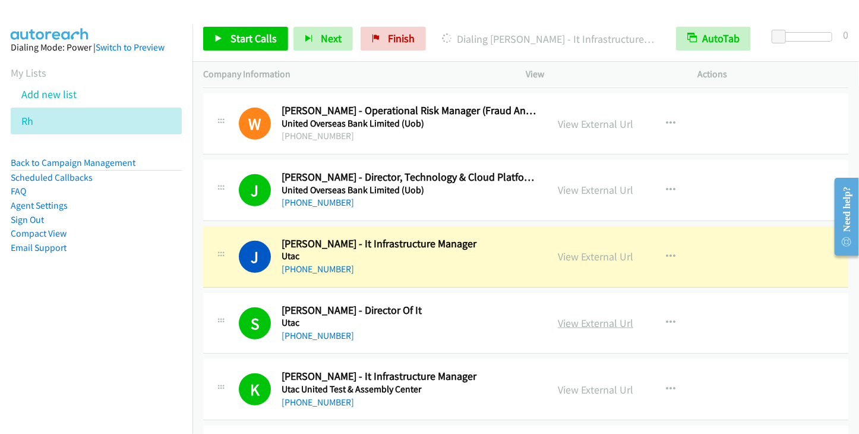
click at [563, 316] on link "View External Url" at bounding box center [595, 323] width 75 height 14
